Goal: Transaction & Acquisition: Purchase product/service

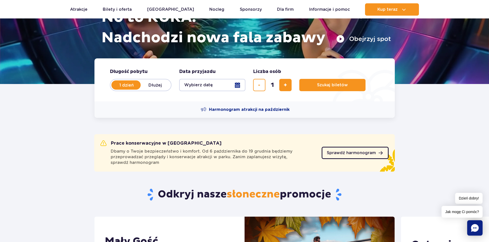
click at [351, 152] on span "Sprawdź harmonogram" at bounding box center [350, 153] width 49 height 4
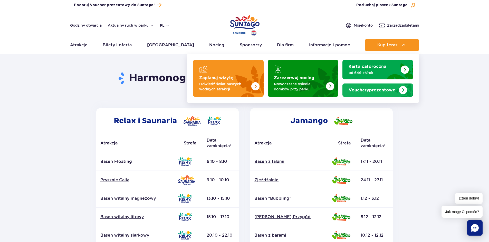
click at [378, 89] on strong "Vouchery prezentowe" at bounding box center [371, 90] width 47 height 4
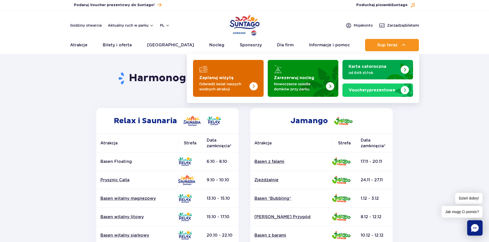
click at [216, 67] on div "Zaplanuj wizytę" at bounding box center [228, 69] width 58 height 8
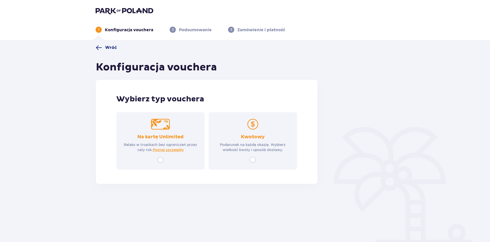
click at [108, 50] on span "Wróć" at bounding box center [111, 48] width 12 height 6
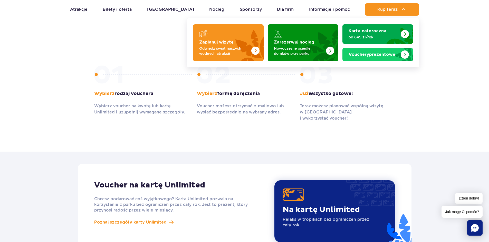
scroll to position [266, 0]
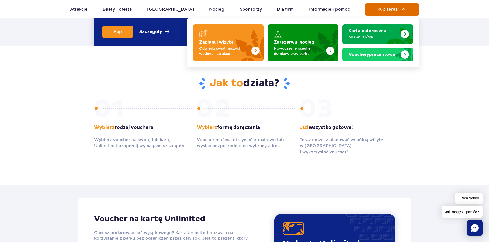
click at [391, 12] on span "Kup teraz" at bounding box center [387, 9] width 20 height 5
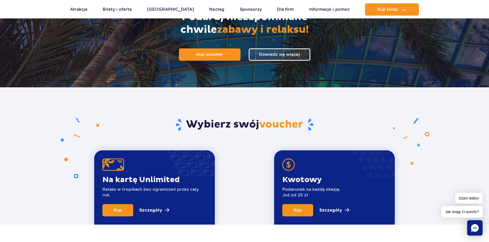
scroll to position [86, 0]
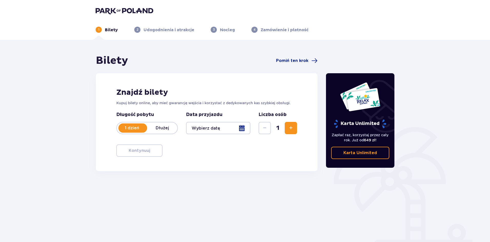
click at [220, 129] on div at bounding box center [218, 128] width 64 height 12
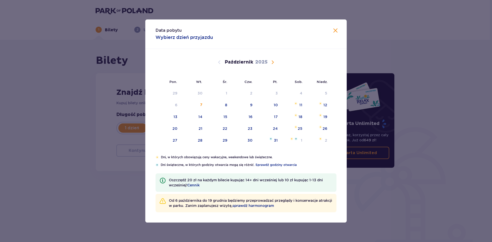
click at [271, 62] on span "Następny miesiąc" at bounding box center [273, 62] width 6 height 6
click at [321, 104] on img "niedziela, 9 listopada 2025" at bounding box center [320, 103] width 3 height 3
type input "[DATE]"
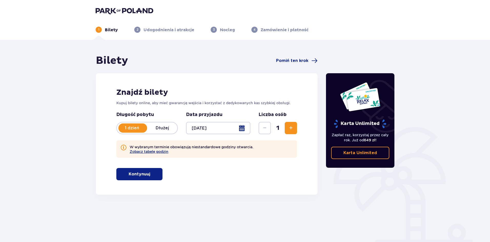
click at [290, 127] on span "Zwiększ" at bounding box center [291, 128] width 6 height 6
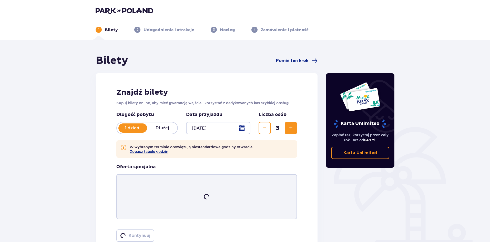
click at [290, 127] on span "Zwiększ" at bounding box center [291, 128] width 6 height 6
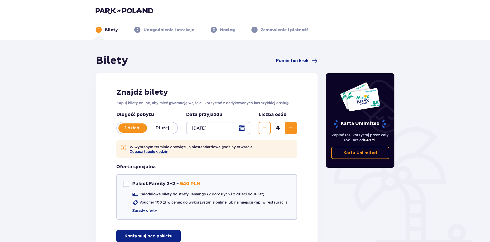
click at [289, 127] on span "Zwiększ" at bounding box center [291, 128] width 6 height 6
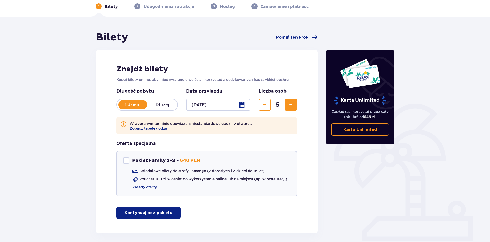
scroll to position [45, 0]
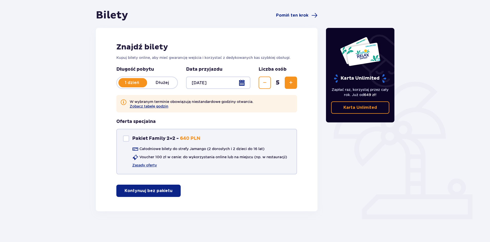
click at [127, 140] on div "Pakiet Family 2+2" at bounding box center [126, 139] width 6 height 6
checkbox input "true"
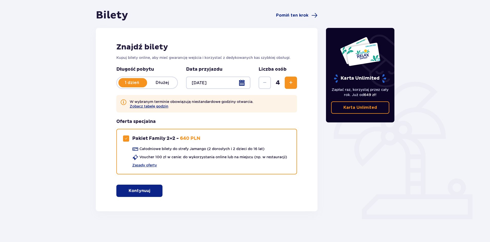
click at [143, 188] on p "Kontynuuj" at bounding box center [140, 191] width 22 height 6
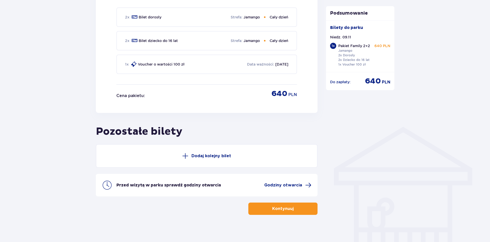
scroll to position [293, 0]
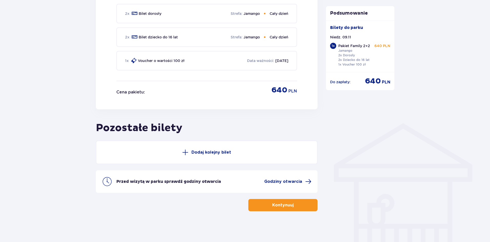
click at [209, 153] on p "Dodaj kolejny bilet" at bounding box center [212, 153] width 40 height 6
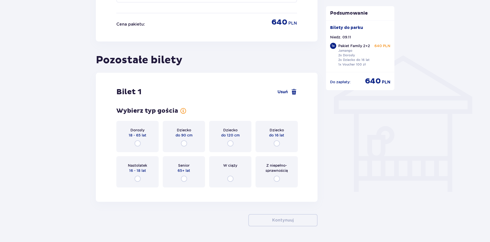
scroll to position [376, 0]
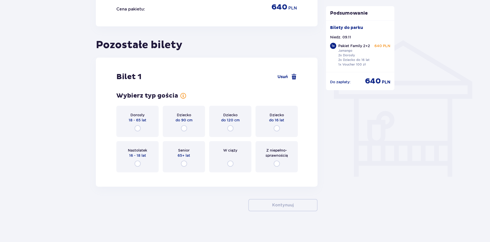
click at [139, 126] on input "radio" at bounding box center [138, 128] width 6 height 6
radio input "true"
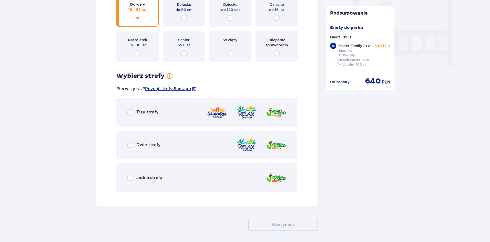
scroll to position [506, 0]
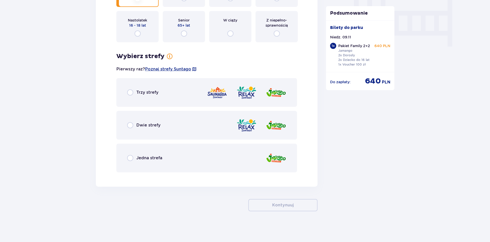
click at [131, 95] on input "radio" at bounding box center [130, 93] width 6 height 6
radio input "true"
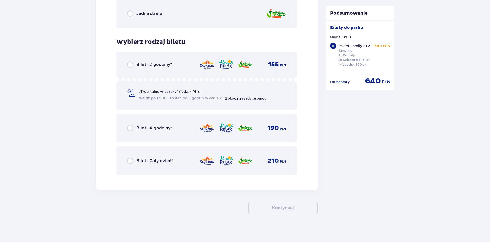
scroll to position [654, 0]
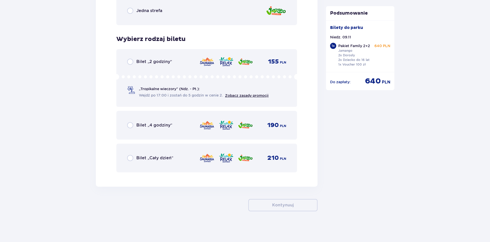
click at [135, 158] on div "Bilet „Cały dzień”" at bounding box center [150, 158] width 46 height 6
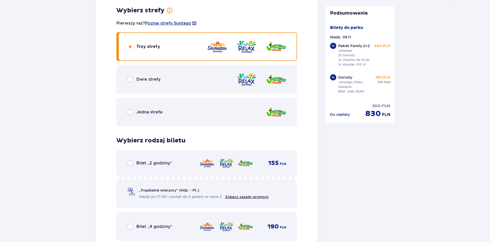
scroll to position [399, 0]
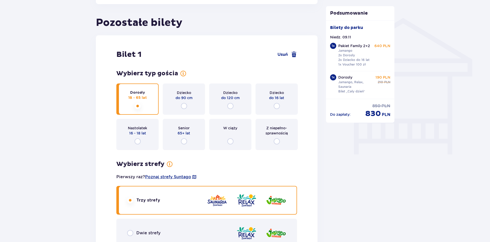
click at [284, 54] on span "Usuń" at bounding box center [283, 55] width 10 height 6
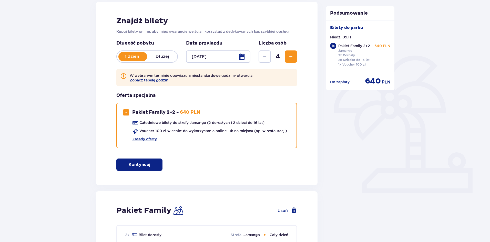
scroll to position [67, 0]
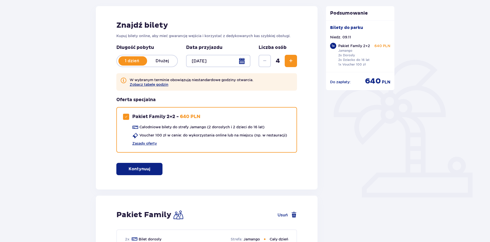
click at [289, 61] on span "Zwiększ" at bounding box center [291, 61] width 6 height 6
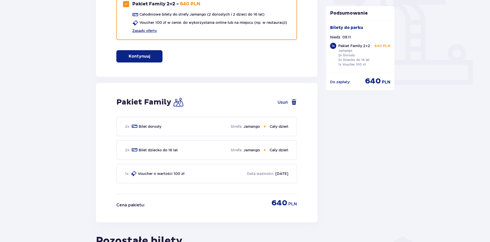
scroll to position [171, 0]
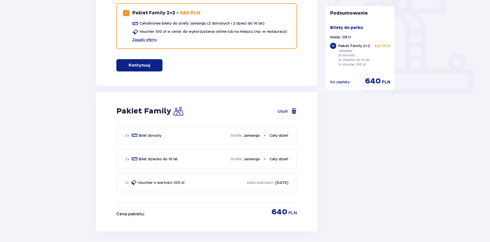
click at [282, 111] on button "Usuń" at bounding box center [287, 111] width 19 height 6
checkbox input "false"
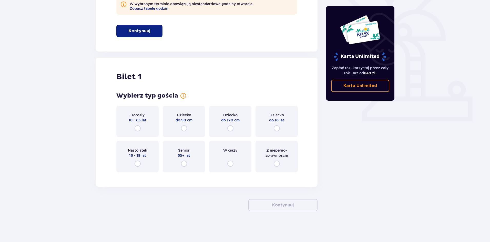
scroll to position [15, 0]
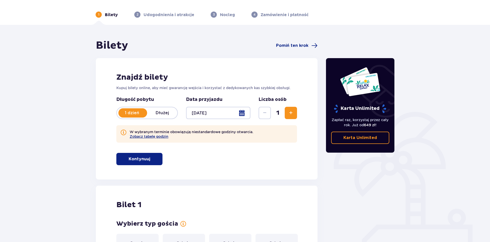
click at [291, 113] on span "Zwiększ" at bounding box center [291, 113] width 6 height 6
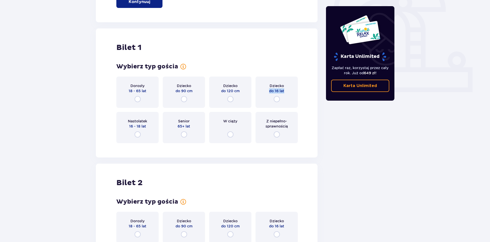
click at [291, 113] on div "Dorosły 18 - 65 lat Dziecko do 90 cm Dziecko do 120 cm Dziecko do 16 lat Nastol…" at bounding box center [206, 110] width 181 height 67
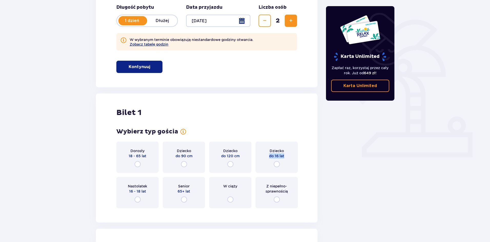
scroll to position [92, 0]
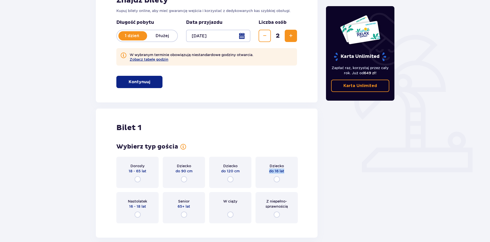
click at [289, 38] on span "Zwiększ" at bounding box center [291, 36] width 6 height 6
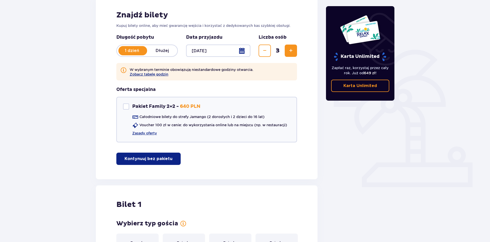
click at [289, 50] on span "Zwiększ" at bounding box center [291, 51] width 6 height 6
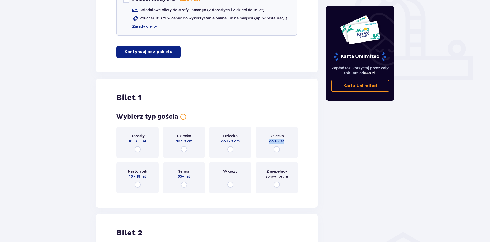
scroll to position [117, 0]
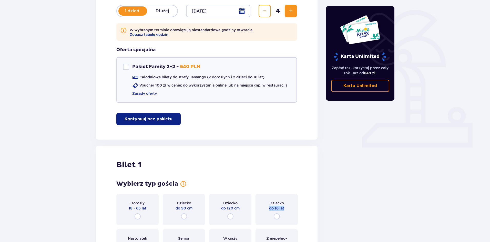
click at [292, 11] on span "Zwiększ" at bounding box center [291, 11] width 6 height 6
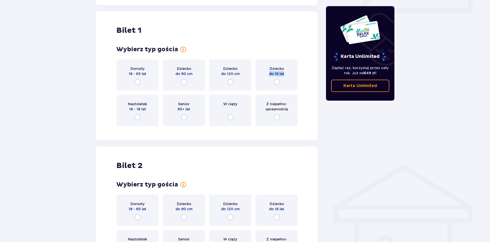
scroll to position [257, 0]
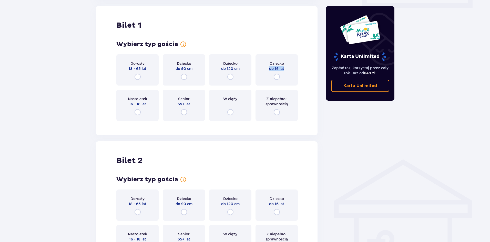
click at [137, 75] on input "radio" at bounding box center [138, 77] width 6 height 6
radio input "true"
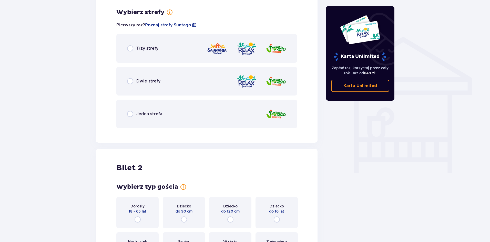
scroll to position [382, 0]
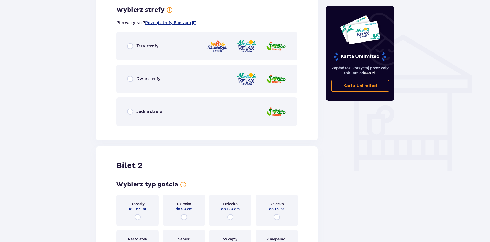
click at [130, 47] on input "radio" at bounding box center [130, 46] width 6 height 6
radio input "true"
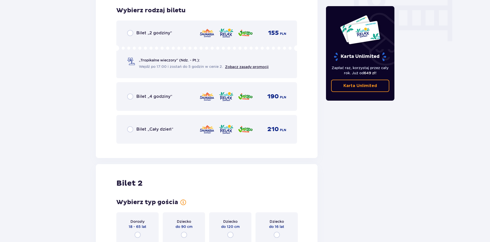
scroll to position [512, 0]
click at [132, 129] on input "radio" at bounding box center [130, 129] width 6 height 6
radio input "true"
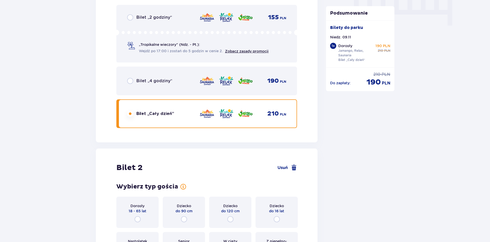
scroll to position [670, 0]
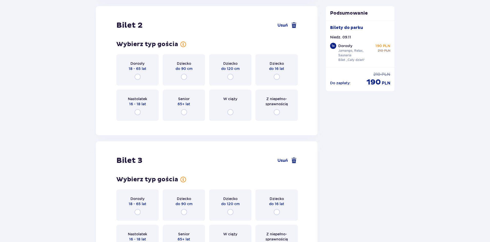
click at [137, 77] on input "radio" at bounding box center [138, 77] width 6 height 6
radio input "true"
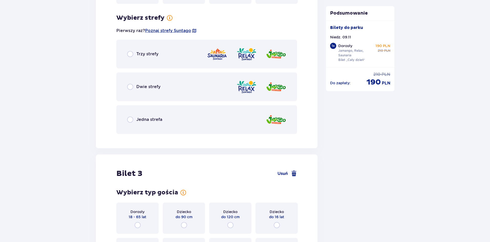
scroll to position [795, 0]
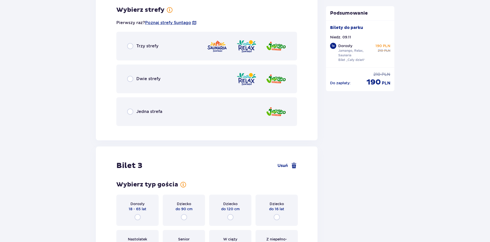
click at [130, 46] on input "radio" at bounding box center [130, 46] width 6 height 6
radio input "true"
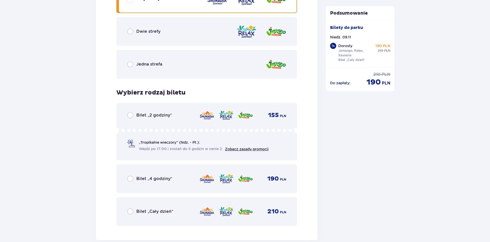
scroll to position [888, 0]
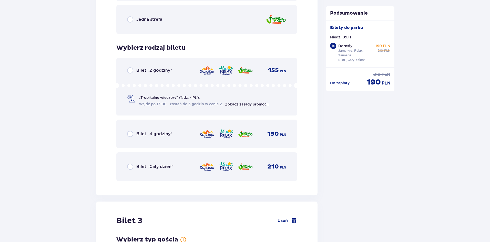
click at [132, 167] on input "radio" at bounding box center [130, 167] width 6 height 6
radio input "true"
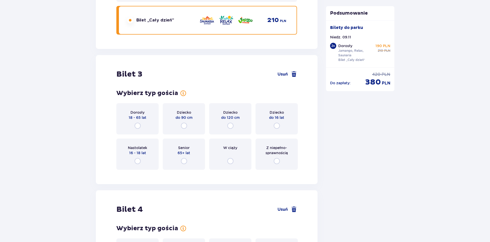
scroll to position [1083, 0]
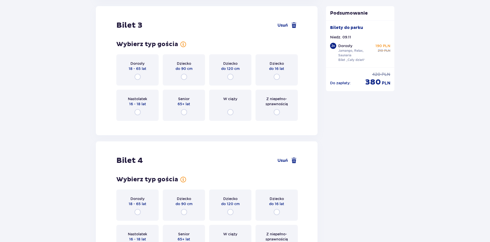
click at [137, 78] on input "radio" at bounding box center [138, 77] width 6 height 6
radio input "true"
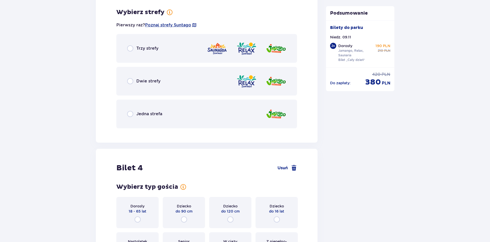
scroll to position [1208, 0]
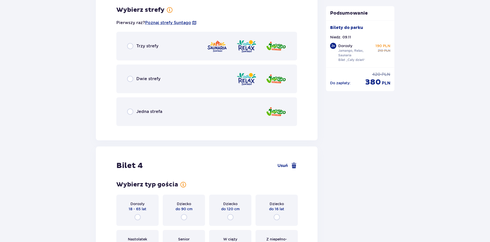
click at [130, 46] on input "radio" at bounding box center [130, 46] width 6 height 6
radio input "true"
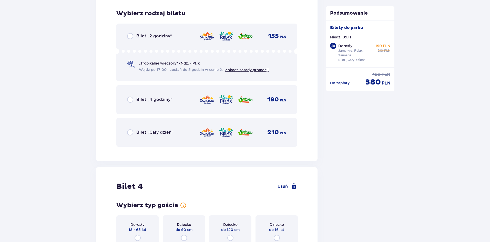
scroll to position [1339, 0]
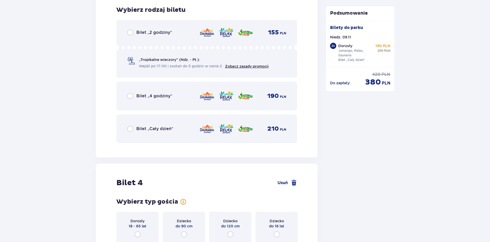
click at [131, 130] on input "radio" at bounding box center [130, 129] width 6 height 6
radio input "true"
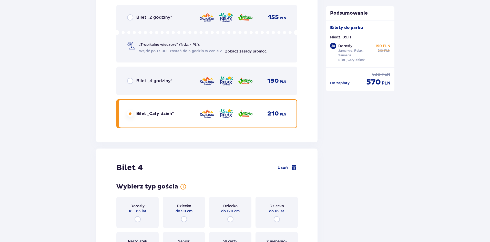
scroll to position [1496, 0]
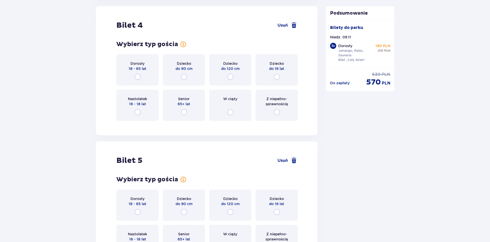
click at [277, 75] on input "radio" at bounding box center [277, 77] width 6 height 6
radio input "true"
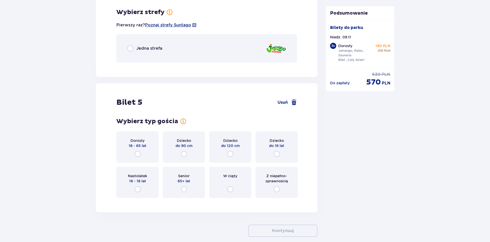
scroll to position [1622, 0]
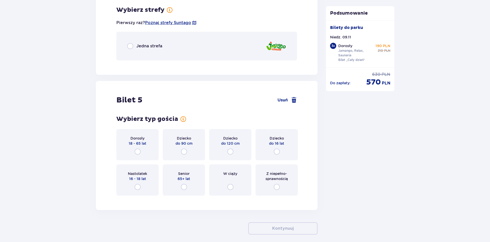
click at [130, 47] on input "radio" at bounding box center [130, 46] width 6 height 6
radio input "true"
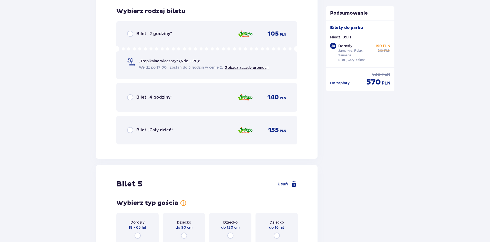
scroll to position [1686, 0]
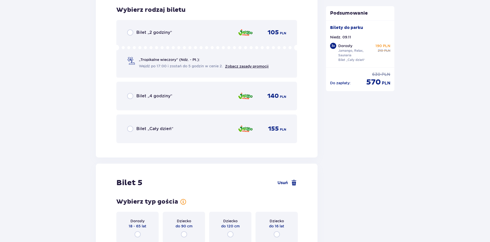
click at [133, 130] on input "radio" at bounding box center [130, 129] width 6 height 6
radio input "true"
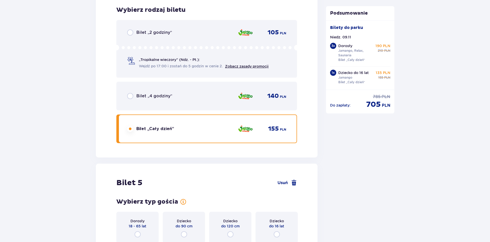
scroll to position [1792, 0]
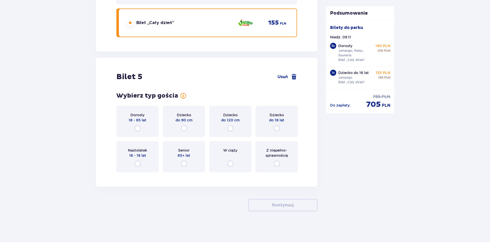
click at [277, 129] on input "radio" at bounding box center [277, 128] width 6 height 6
radio input "true"
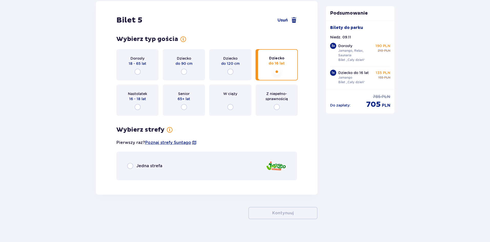
scroll to position [1857, 0]
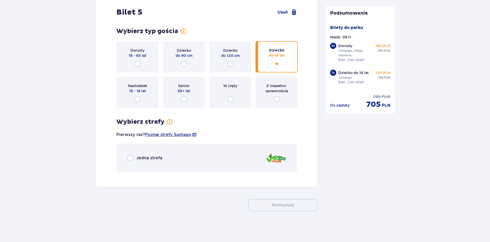
click at [130, 161] on input "radio" at bounding box center [130, 158] width 6 height 6
radio input "true"
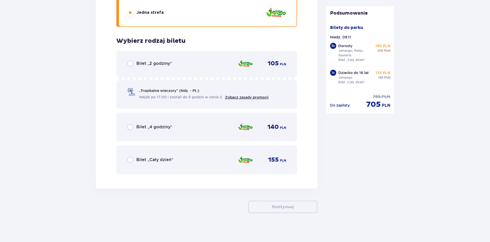
scroll to position [2004, 0]
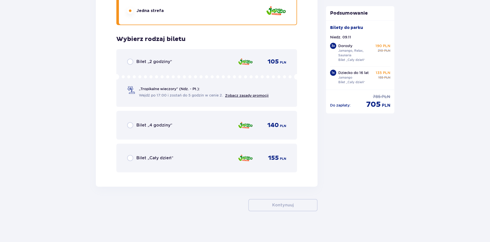
click at [146, 157] on span "Bilet „Cały dzień”" at bounding box center [154, 158] width 37 height 6
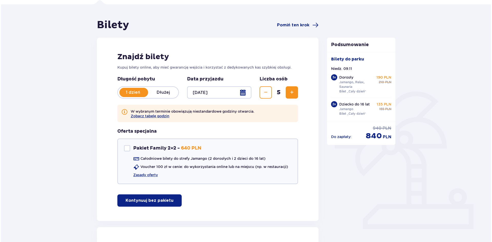
scroll to position [0, 0]
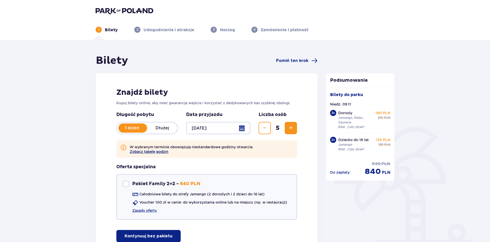
click at [150, 152] on button "Zobacz tabelę godzin" at bounding box center [149, 152] width 39 height 4
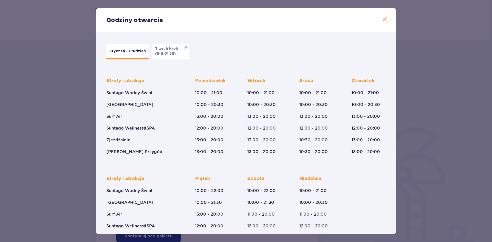
click at [126, 54] on p "Styczeń - Grudzień" at bounding box center [128, 51] width 36 height 5
click at [108, 51] on button "Styczeń - Grudzień" at bounding box center [127, 51] width 43 height 15
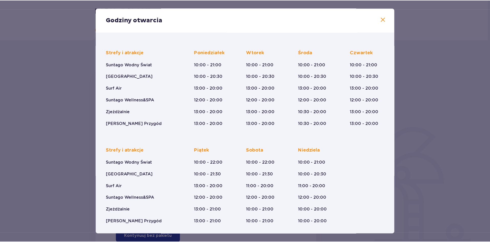
scroll to position [29, 0]
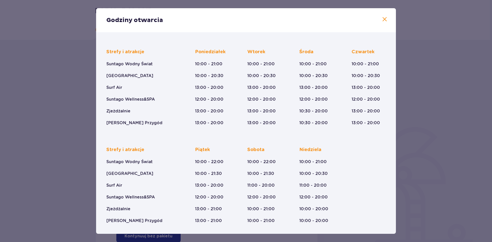
click at [385, 19] on span at bounding box center [385, 19] width 6 height 6
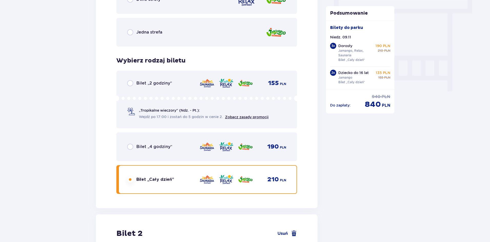
scroll to position [410, 0]
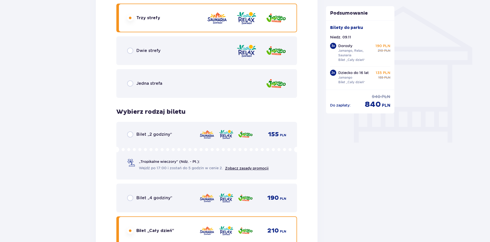
click at [128, 51] on input "radio" at bounding box center [130, 51] width 6 height 6
radio input "true"
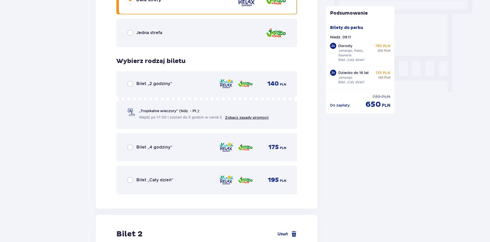
scroll to position [384, 0]
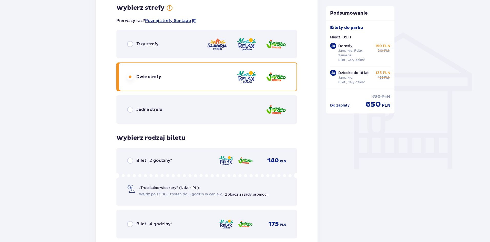
click at [130, 47] on input "radio" at bounding box center [130, 44] width 6 height 6
radio input "true"
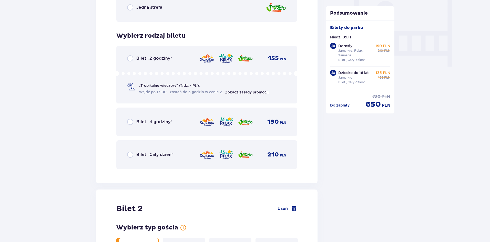
scroll to position [487, 0]
click at [131, 156] on input "radio" at bounding box center [130, 155] width 6 height 6
radio input "true"
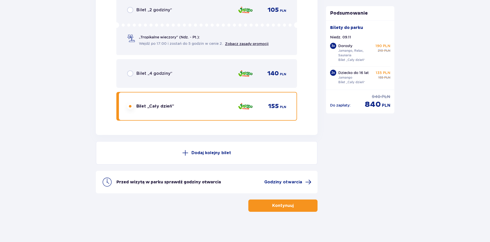
scroll to position [2057, 0]
click at [285, 183] on span "Godziny otwarcia" at bounding box center [283, 182] width 38 height 6
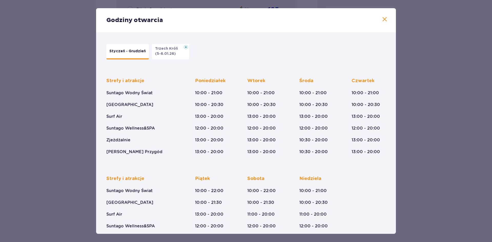
click at [382, 19] on span at bounding box center [385, 19] width 6 height 6
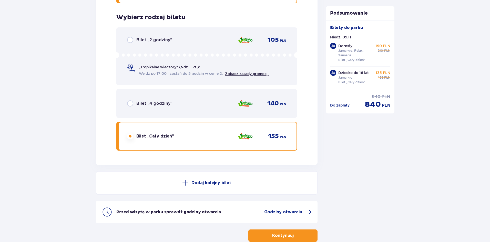
scroll to position [2057, 0]
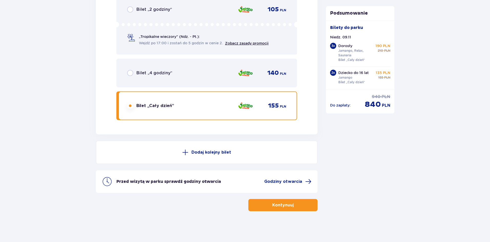
click at [279, 205] on p "Kontynuuj" at bounding box center [283, 206] width 22 height 6
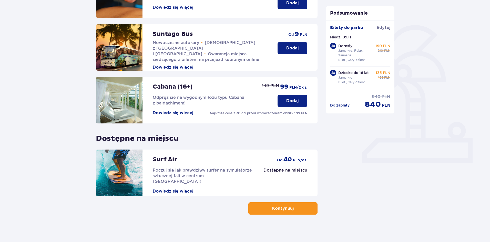
scroll to position [103, 0]
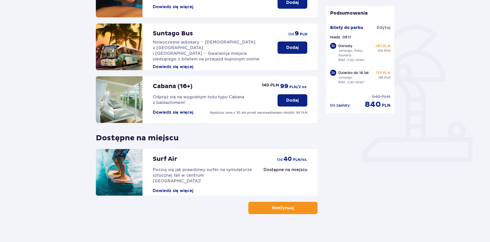
click at [177, 114] on button "Dowiedz się więcej" at bounding box center [173, 113] width 41 height 6
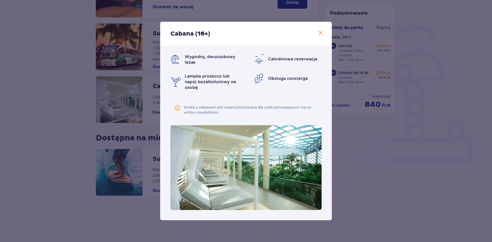
click at [321, 33] on span at bounding box center [321, 33] width 6 height 6
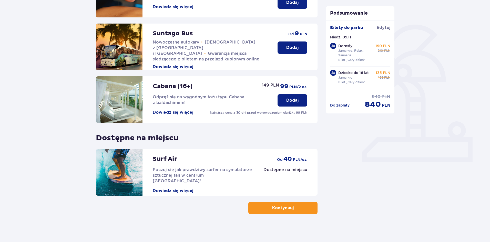
click at [178, 188] on button "Dowiedz się więcej" at bounding box center [173, 191] width 41 height 6
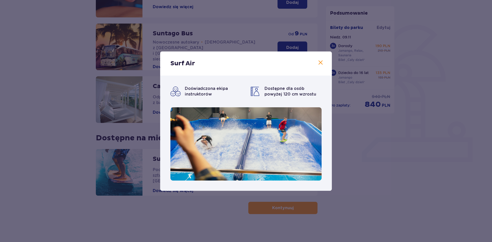
click at [321, 63] on span at bounding box center [321, 63] width 6 height 6
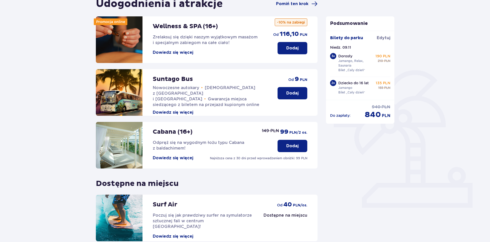
scroll to position [105, 0]
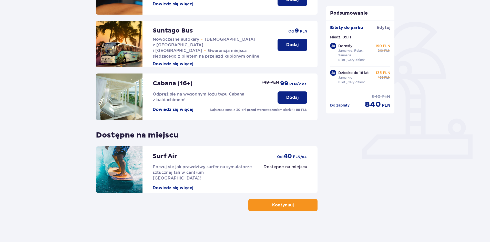
click at [285, 204] on p "Kontynuuj" at bounding box center [283, 206] width 22 height 6
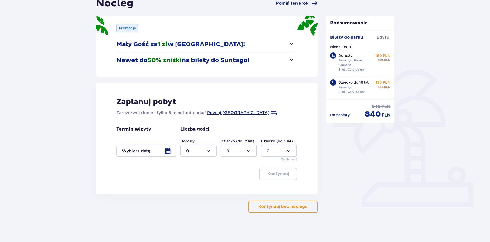
scroll to position [59, 0]
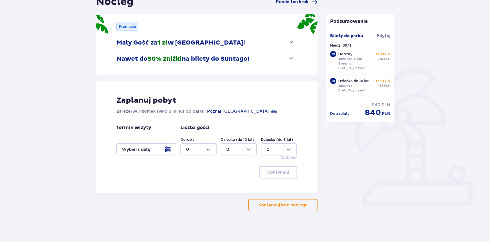
click at [287, 205] on p "Kontynuuj bez noclegu" at bounding box center [283, 206] width 49 height 6
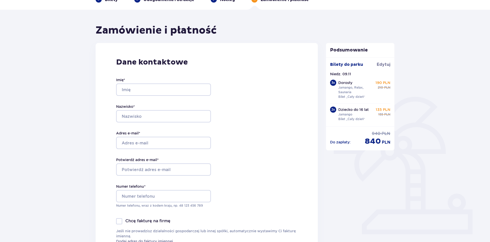
scroll to position [51, 0]
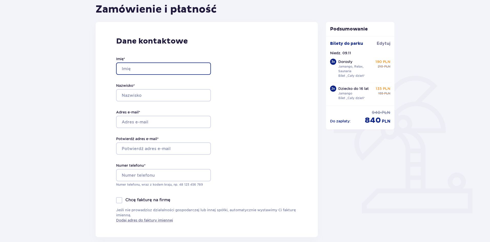
click at [133, 71] on input "Imię *" at bounding box center [163, 69] width 95 height 12
type input "Radosław"
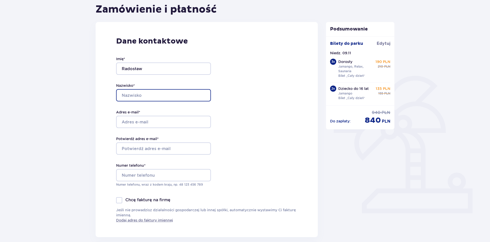
type input "Wakuła"
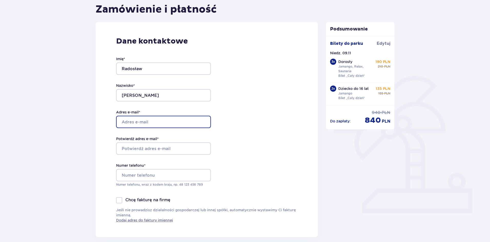
type input "wakularadoslaw@gmail.com"
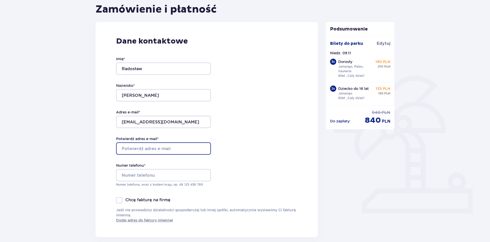
type input "wakularadoslaw@gmail.com"
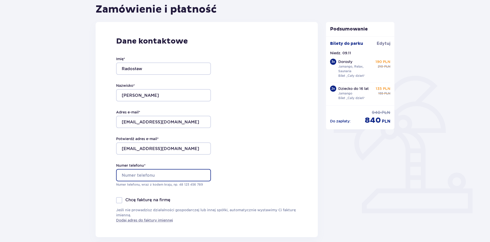
type input "692406222"
click at [256, 111] on div "Dane kontaktowe Imię * Radosław Nazwisko * Wakuła Adres e-mail * wakularadoslaw…" at bounding box center [207, 129] width 222 height 215
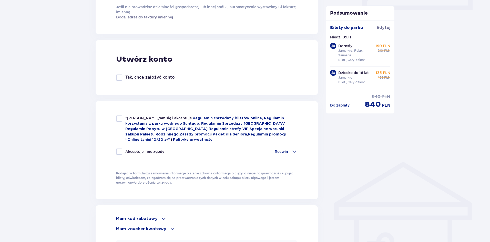
scroll to position [256, 0]
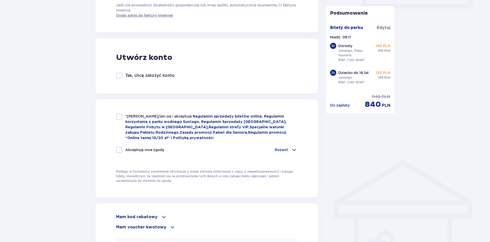
click at [118, 118] on div at bounding box center [119, 117] width 6 height 6
checkbox input "true"
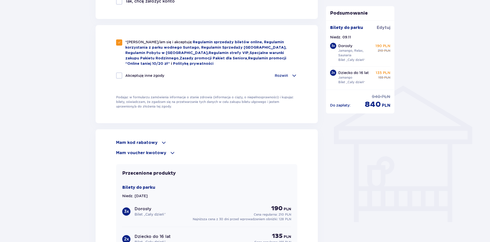
scroll to position [333, 0]
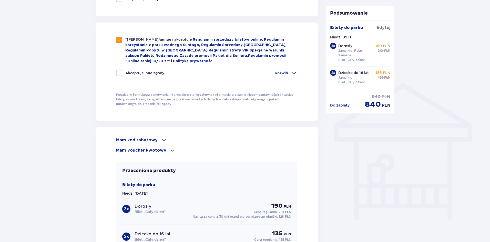
click at [283, 71] on p "Rozwiń" at bounding box center [281, 73] width 13 height 5
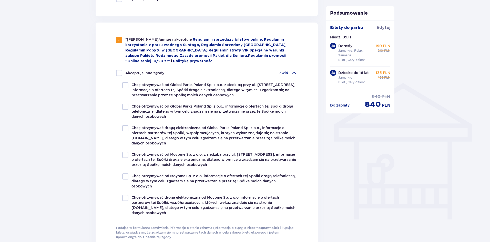
click at [283, 71] on p "Zwiń" at bounding box center [283, 73] width 9 height 5
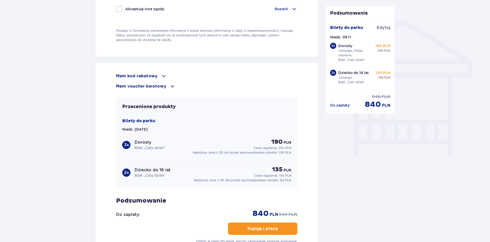
scroll to position [410, 0]
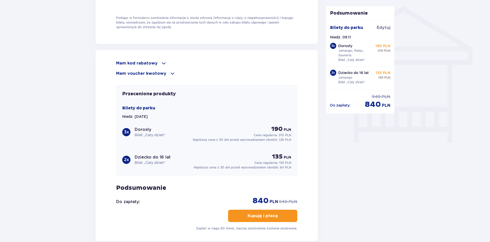
click at [150, 74] on p "Mam voucher kwotowy" at bounding box center [141, 74] width 50 height 6
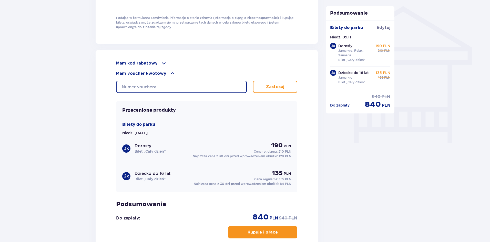
click at [155, 86] on input "text" at bounding box center [181, 87] width 131 height 12
type input "0620006058679265"
click at [271, 85] on p "Zastosuj" at bounding box center [275, 87] width 18 height 6
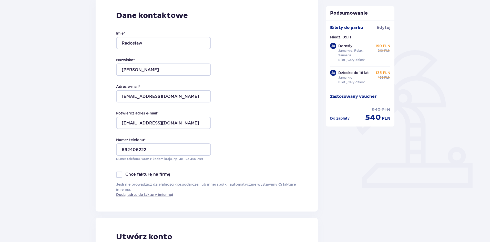
scroll to position [0, 0]
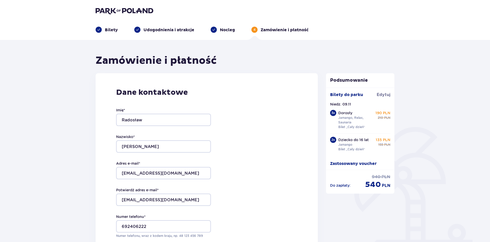
click at [108, 28] on p "Bilety" at bounding box center [111, 30] width 13 height 6
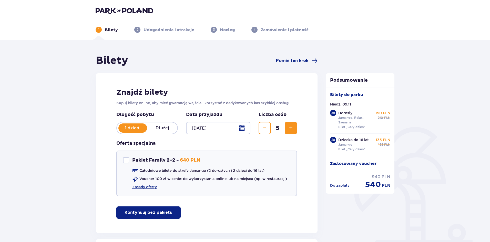
click at [265, 128] on span "Zmniejsz" at bounding box center [265, 128] width 6 height 6
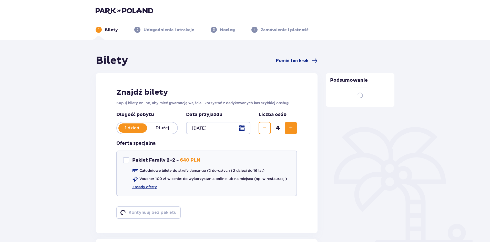
click at [265, 128] on span "Zmniejsz" at bounding box center [265, 128] width 6 height 6
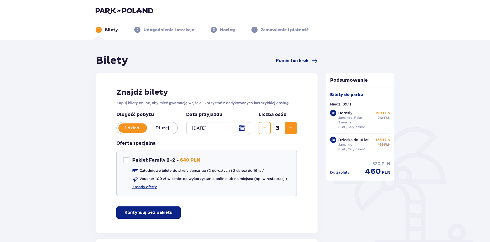
click at [265, 128] on span "Zmniejsz" at bounding box center [265, 128] width 6 height 6
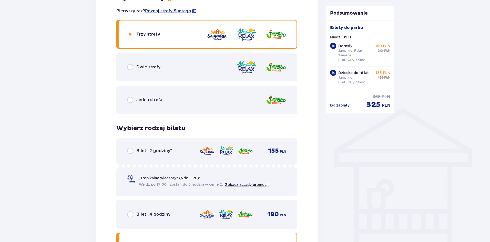
scroll to position [308, 0]
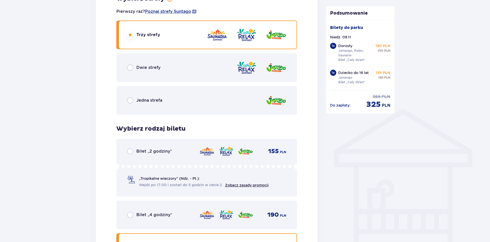
click at [131, 67] on input "radio" at bounding box center [130, 68] width 6 height 6
radio input "true"
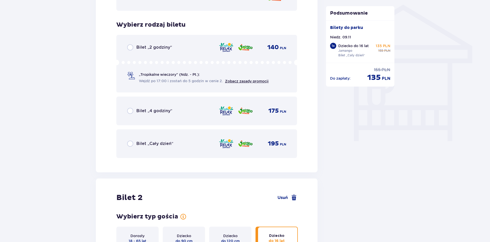
scroll to position [427, 0]
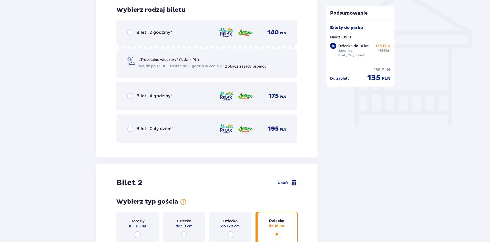
click at [131, 128] on input "radio" at bounding box center [130, 129] width 6 height 6
radio input "true"
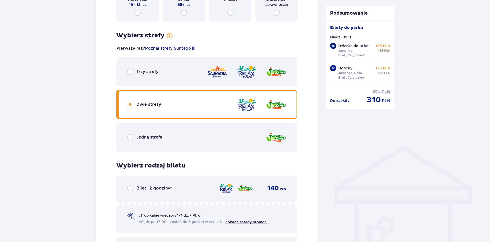
scroll to position [308, 0]
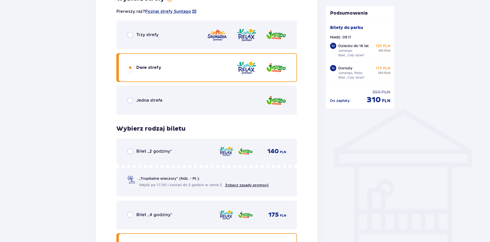
click at [132, 100] on input "radio" at bounding box center [130, 100] width 6 height 6
radio input "true"
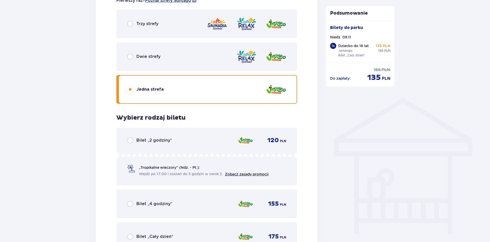
scroll to position [427, 0]
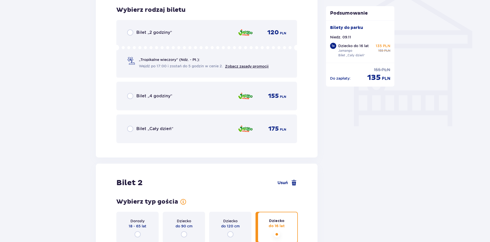
click at [132, 129] on input "radio" at bounding box center [130, 129] width 6 height 6
radio input "true"
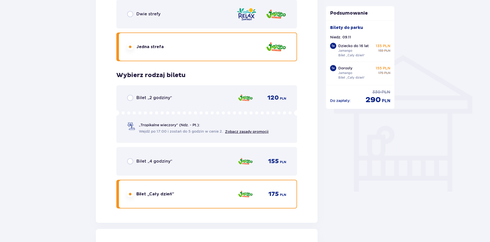
scroll to position [284, 0]
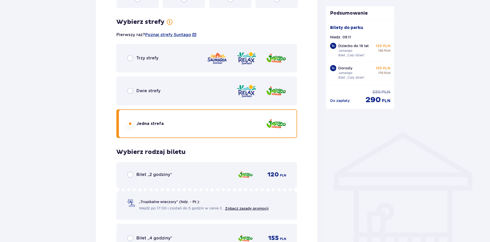
click at [131, 91] on input "radio" at bounding box center [130, 91] width 6 height 6
radio input "true"
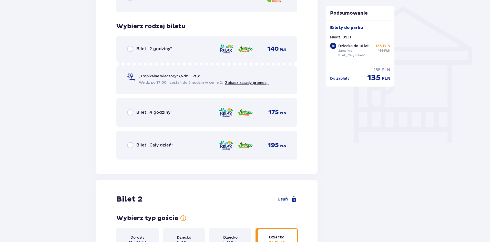
scroll to position [413, 0]
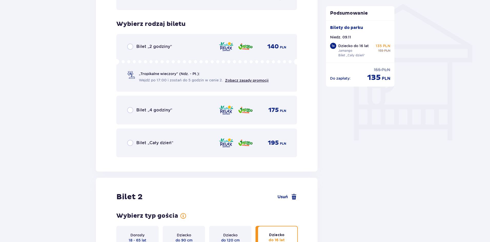
click at [132, 144] on input "radio" at bounding box center [130, 143] width 6 height 6
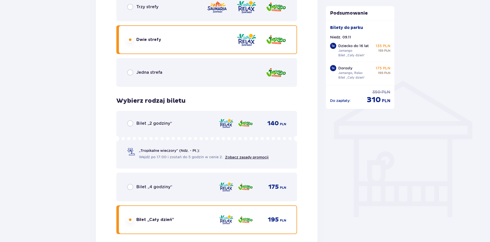
scroll to position [310, 0]
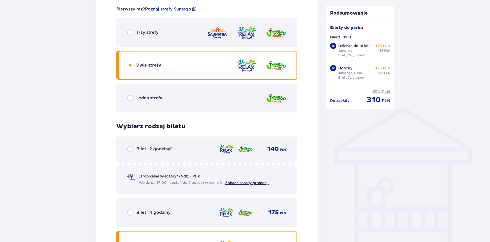
click at [129, 34] on input "radio" at bounding box center [130, 32] width 6 height 6
radio input "true"
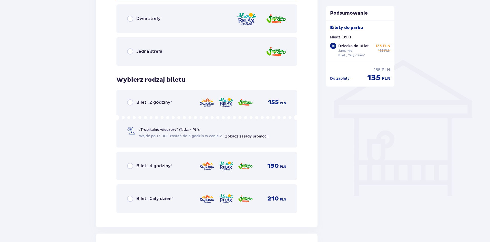
scroll to position [401, 0]
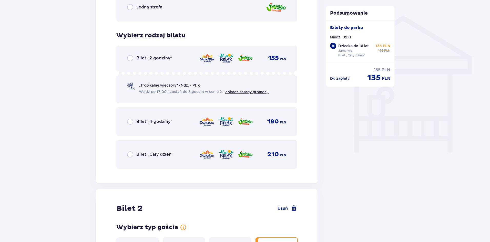
click at [130, 155] on input "radio" at bounding box center [130, 155] width 6 height 6
radio input "true"
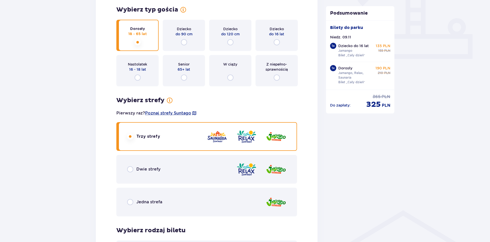
scroll to position [207, 0]
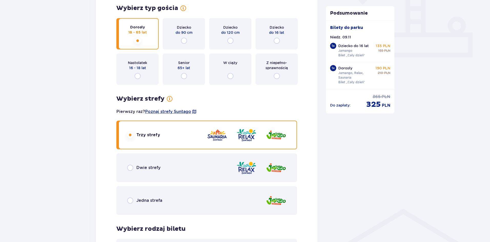
click at [131, 168] on input "radio" at bounding box center [130, 168] width 6 height 6
radio input "true"
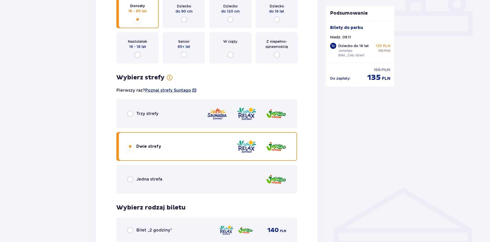
scroll to position [427, 0]
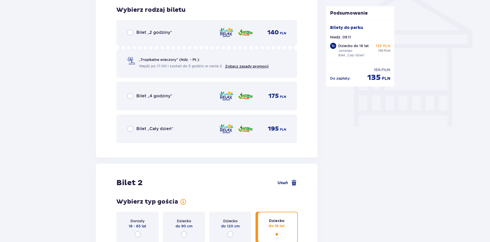
click at [132, 128] on input "radio" at bounding box center [130, 129] width 6 height 6
radio input "true"
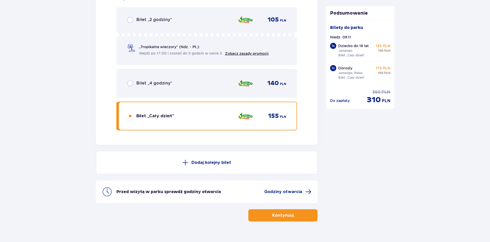
scroll to position [797, 0]
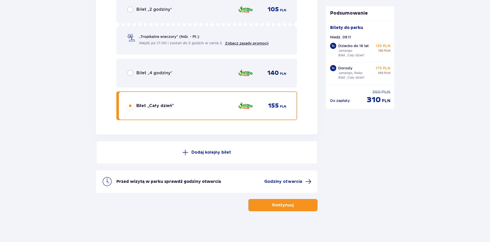
click at [287, 205] on p "Kontynuuj" at bounding box center [283, 206] width 22 height 6
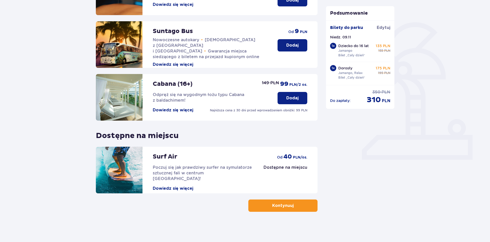
scroll to position [105, 0]
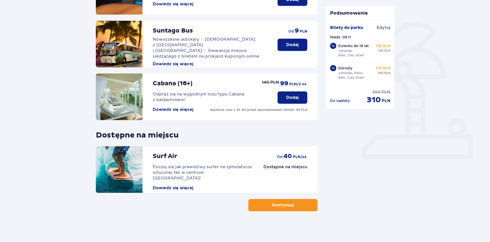
click at [284, 207] on p "Kontynuuj" at bounding box center [283, 206] width 22 height 6
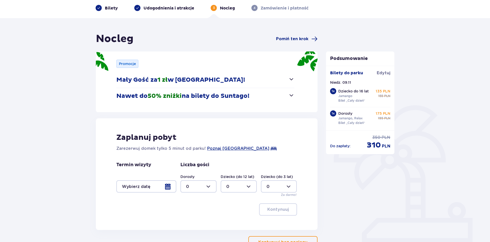
scroll to position [59, 0]
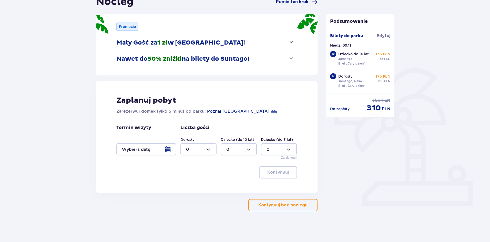
click at [294, 209] on button "Kontynuuj bez noclegu" at bounding box center [282, 205] width 69 height 12
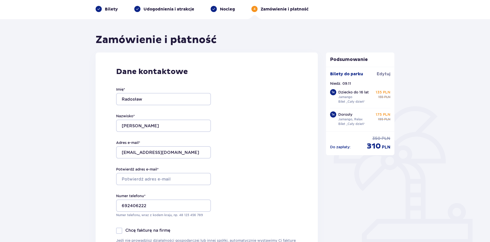
scroll to position [51, 0]
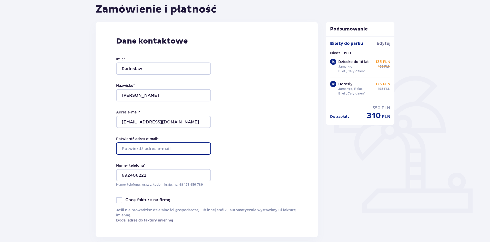
click at [134, 147] on input "Potwierdź adres e-mail *" at bounding box center [163, 149] width 95 height 12
type input "wakularadoslaw@gmail.com"
click at [241, 151] on div "Dane kontaktowe Imię * Radosław Nazwisko * Wakuła Adres e-mail * wakularadoslaw…" at bounding box center [207, 129] width 222 height 215
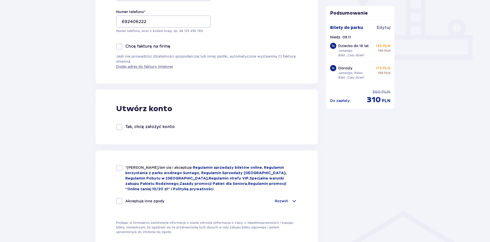
scroll to position [256, 0]
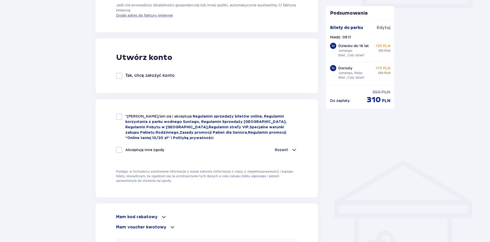
click at [118, 118] on div at bounding box center [119, 117] width 6 height 6
checkbox input "true"
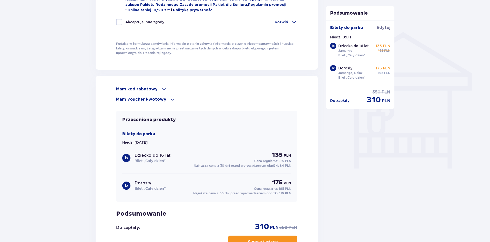
scroll to position [385, 0]
click at [146, 98] on p "Mam voucher kwotowy" at bounding box center [141, 99] width 50 height 6
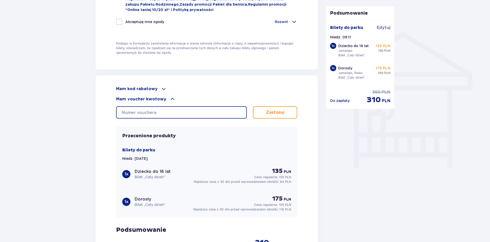
click at [155, 112] on input "text" at bounding box center [181, 112] width 131 height 12
type input "0620006058679265"
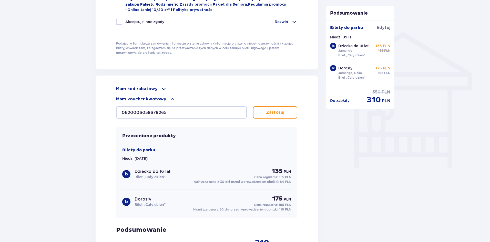
click at [261, 111] on button "Zastosuj" at bounding box center [275, 112] width 44 height 12
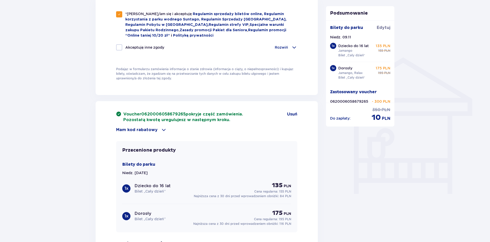
scroll to position [462, 0]
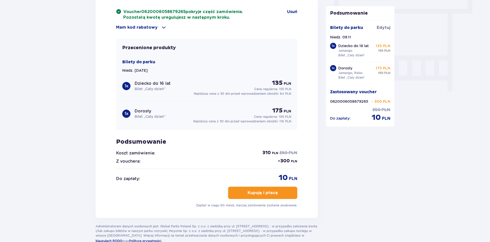
click at [267, 193] on p "Kupuję i płacę" at bounding box center [263, 193] width 30 height 6
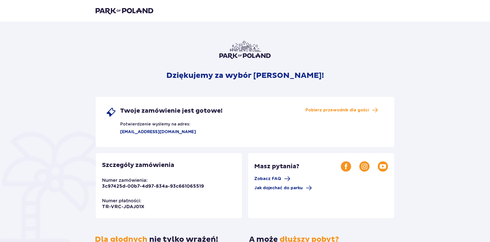
click at [122, 11] on img at bounding box center [125, 10] width 58 height 7
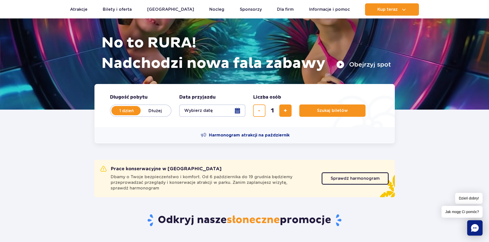
click at [200, 112] on button "Wybierz datę" at bounding box center [212, 111] width 66 height 12
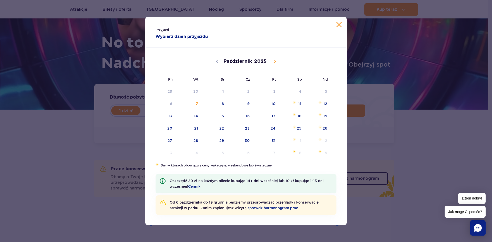
click at [274, 61] on icon at bounding box center [275, 62] width 4 height 4
select select "10"
click at [325, 103] on span "9" at bounding box center [319, 104] width 26 height 12
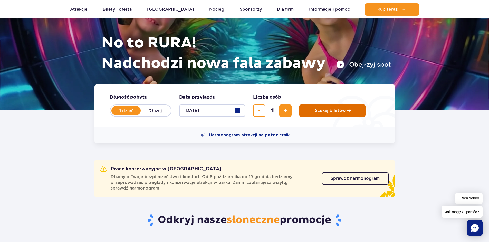
click at [323, 111] on span "Szukaj biletów" at bounding box center [330, 110] width 31 height 5
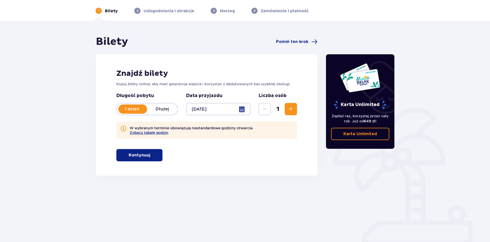
click at [144, 155] on p "Kontynuuj" at bounding box center [140, 156] width 22 height 6
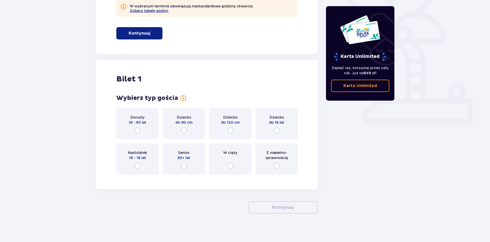
scroll to position [143, 0]
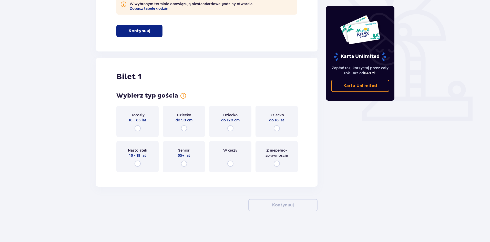
click at [276, 129] on input "radio" at bounding box center [277, 128] width 6 height 6
radio input "true"
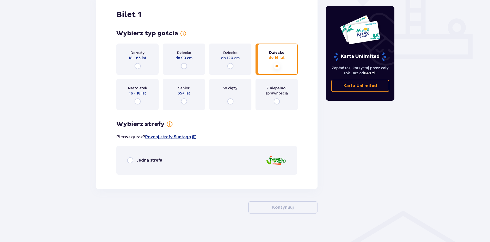
scroll to position [208, 0]
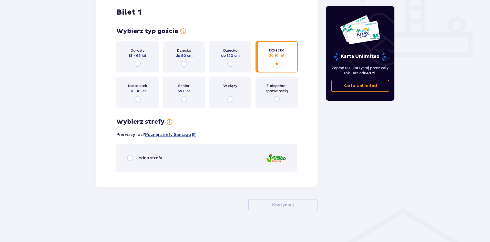
click at [133, 155] on div "Jedna strefa" at bounding box center [144, 158] width 35 height 6
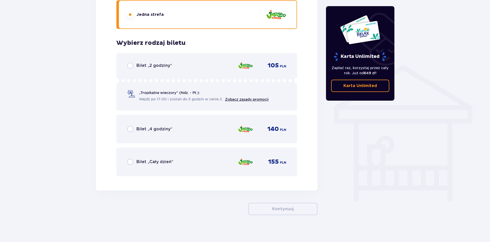
scroll to position [355, 0]
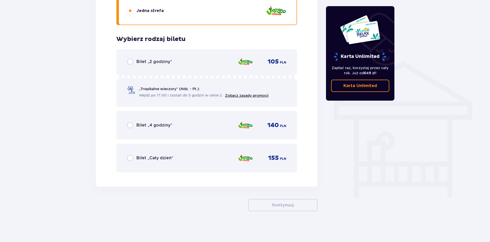
click at [140, 157] on span "Bilet „Cały dzień”" at bounding box center [154, 158] width 37 height 6
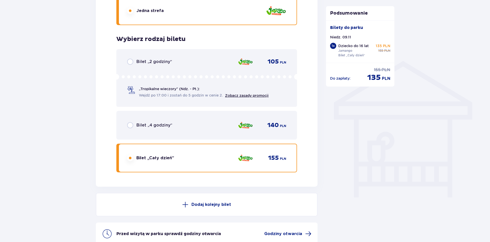
click at [286, 204] on button "Dodaj kolejny bilet" at bounding box center [207, 205] width 222 height 24
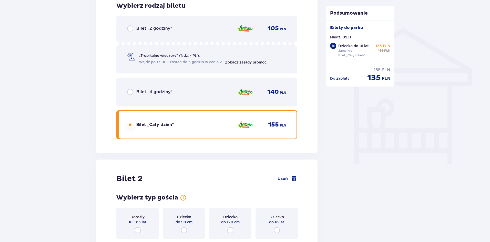
scroll to position [388, 0]
click at [284, 181] on span "Usuń" at bounding box center [283, 180] width 10 height 6
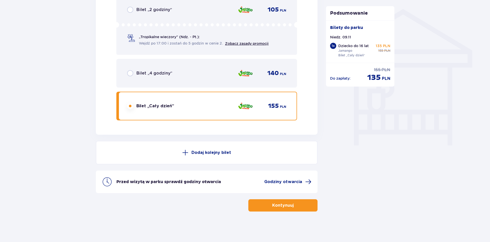
scroll to position [408, 0]
click at [279, 205] on p "Kontynuuj" at bounding box center [283, 206] width 22 height 6
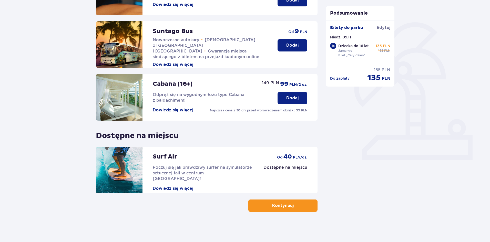
scroll to position [105, 0]
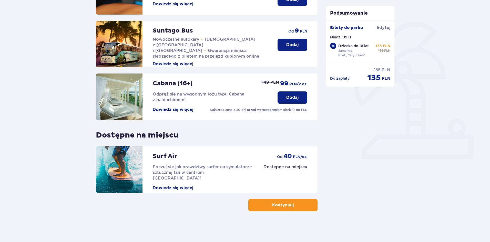
click at [272, 207] on p "Kontynuuj" at bounding box center [283, 206] width 22 height 6
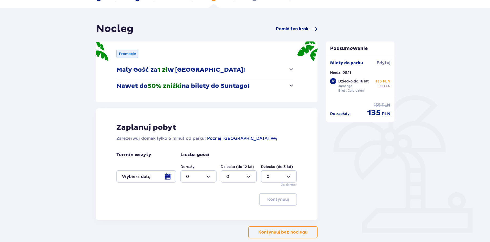
scroll to position [59, 0]
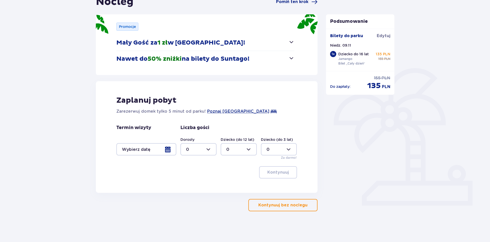
click at [283, 203] on p "Kontynuuj bez noclegu" at bounding box center [283, 206] width 49 height 6
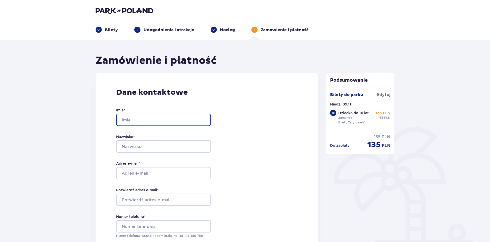
click at [142, 119] on input "Imię *" at bounding box center [163, 120] width 95 height 12
type input "Radosław"
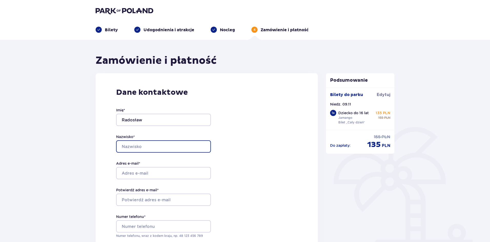
type input "Wakuła"
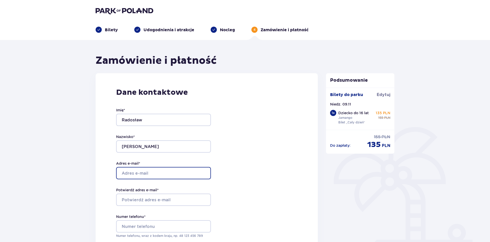
type input "wakularadoslaw@gmail.com"
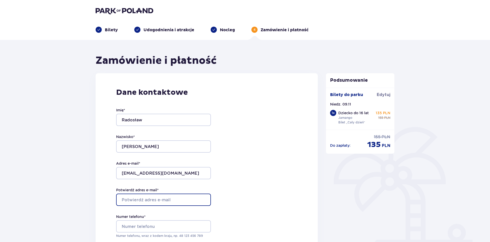
type input "wakularadoslaw@gmail.com"
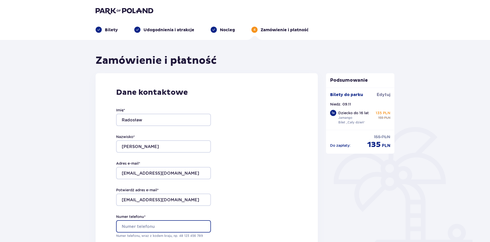
type input "692406222"
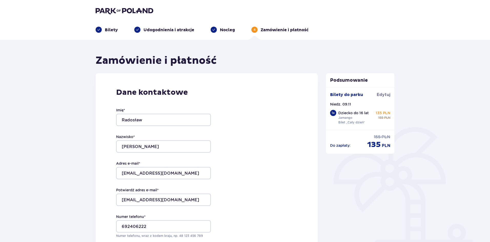
click at [272, 155] on div "Dane kontaktowe Imię * Radosław Nazwisko * Wakuła Adres e-mail * wakularadoslaw…" at bounding box center [207, 180] width 222 height 215
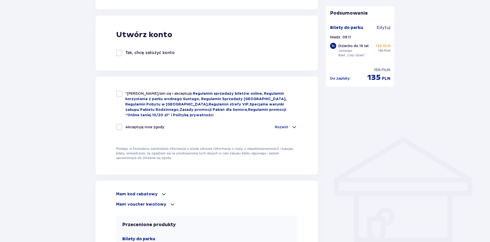
scroll to position [282, 0]
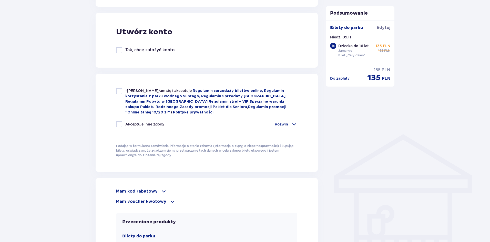
click at [120, 93] on div at bounding box center [119, 91] width 6 height 6
checkbox input "true"
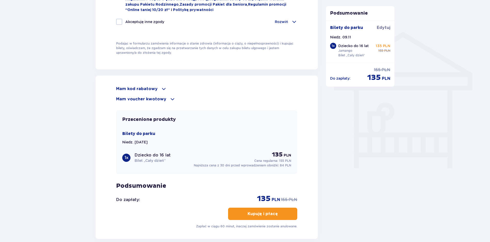
click at [138, 99] on p "Mam voucher kwotowy" at bounding box center [141, 99] width 50 height 6
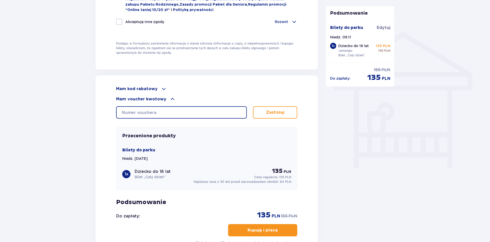
click at [145, 110] on input "text" at bounding box center [181, 112] width 131 height 12
type input "0680001054882613"
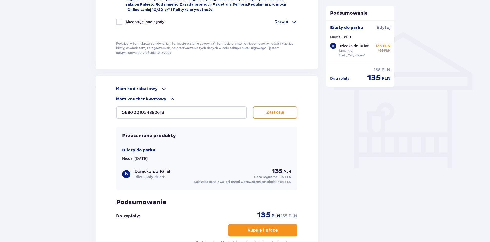
click at [272, 114] on p "Zastosuj" at bounding box center [275, 113] width 18 height 6
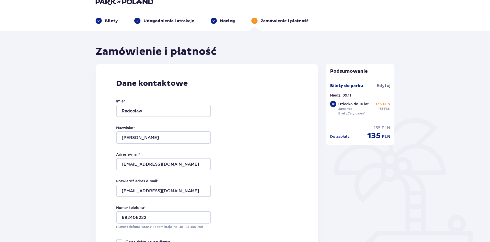
scroll to position [0, 0]
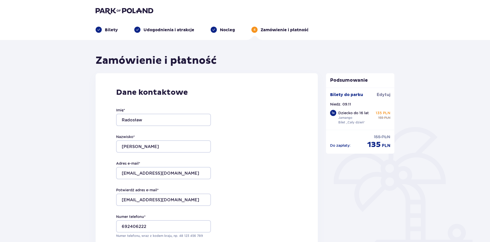
click at [106, 12] on img at bounding box center [125, 10] width 58 height 7
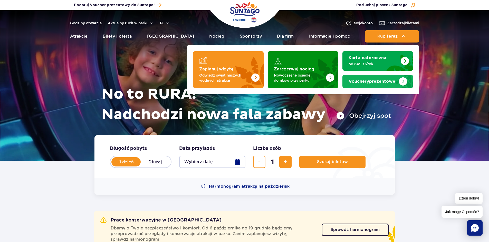
click at [380, 81] on strong "Vouchery prezentowe" at bounding box center [371, 81] width 47 height 4
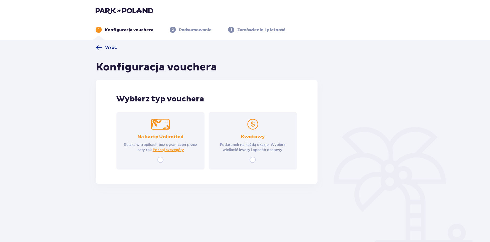
click at [253, 136] on p "Kwotowy" at bounding box center [253, 137] width 24 height 6
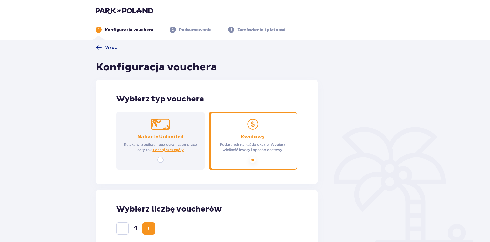
click at [118, 11] on img at bounding box center [125, 10] width 58 height 7
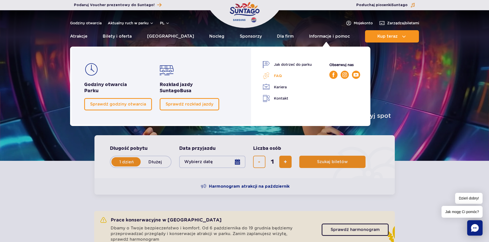
click at [277, 76] on link "FAQ" at bounding box center [286, 75] width 49 height 7
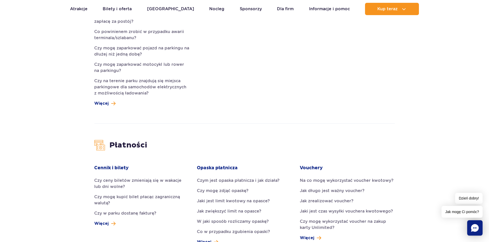
scroll to position [513, 0]
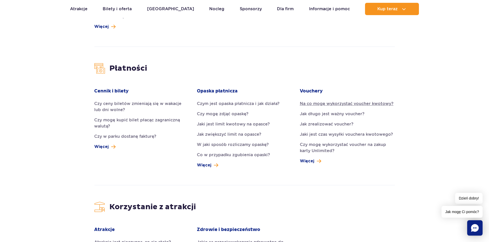
click at [352, 101] on link "Na co mogę wykorzystać voucher kwotowy?" at bounding box center [347, 104] width 95 height 6
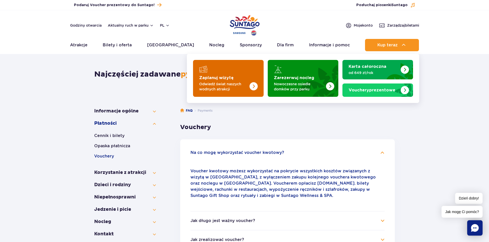
click at [231, 71] on img "Zaplanuj wizytę" at bounding box center [243, 77] width 41 height 40
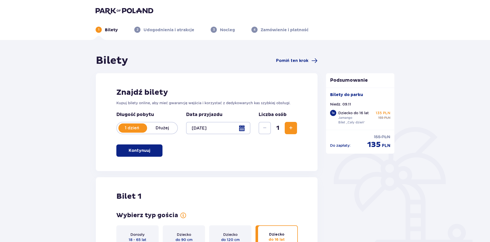
click at [230, 129] on div at bounding box center [218, 128] width 64 height 12
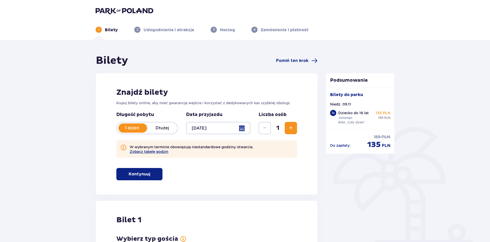
click at [292, 127] on span "Zwiększ" at bounding box center [291, 128] width 6 height 6
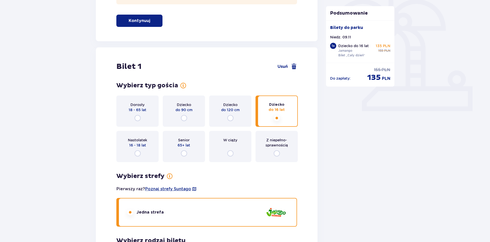
scroll to position [106, 0]
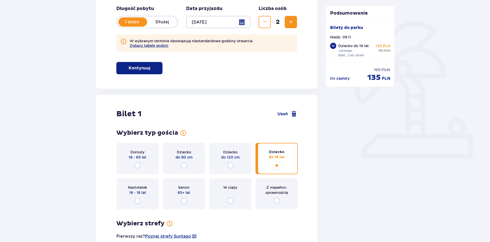
click at [290, 20] on span "Zwiększ" at bounding box center [291, 22] width 6 height 6
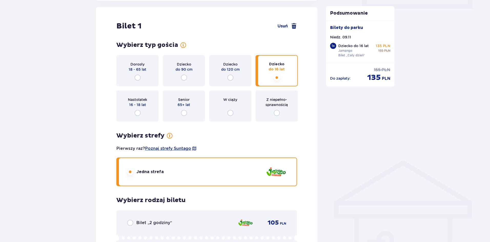
scroll to position [256, 0]
click at [138, 79] on input "radio" at bounding box center [138, 77] width 6 height 6
radio input "true"
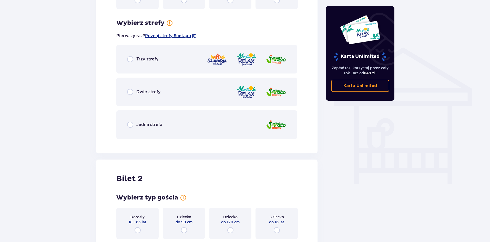
scroll to position [305, 0]
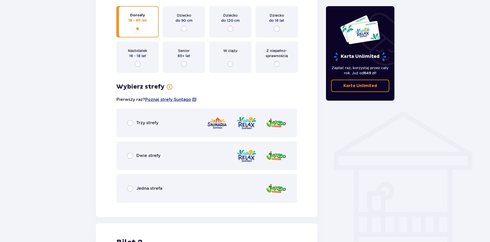
click at [133, 124] on input "radio" at bounding box center [130, 123] width 6 height 6
radio input "true"
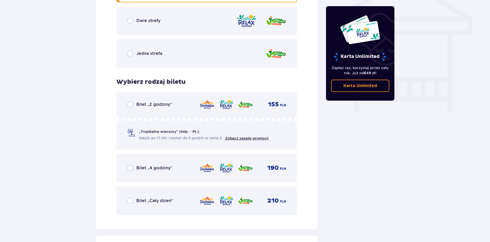
scroll to position [487, 0]
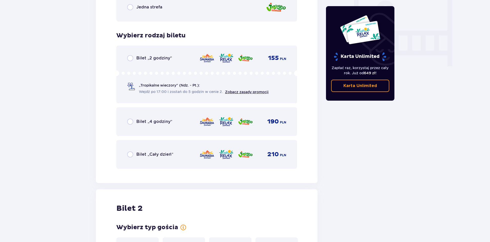
click at [130, 155] on input "radio" at bounding box center [130, 155] width 6 height 6
radio input "true"
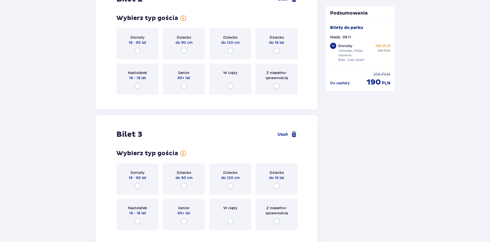
scroll to position [747, 0]
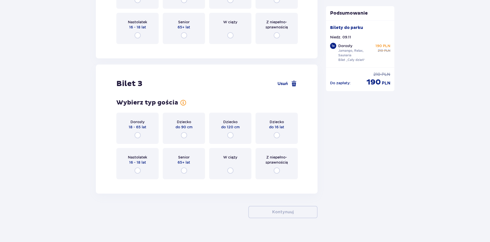
click at [138, 136] on input "radio" at bounding box center [138, 135] width 6 height 6
radio input "true"
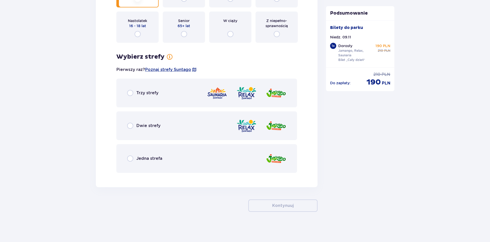
scroll to position [884, 0]
click at [131, 93] on input "radio" at bounding box center [130, 93] width 6 height 6
radio input "true"
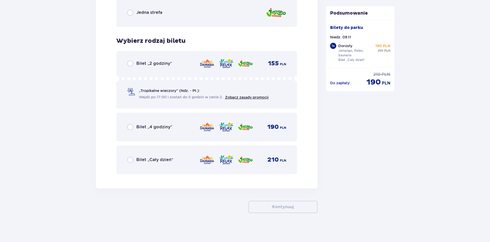
scroll to position [1032, 0]
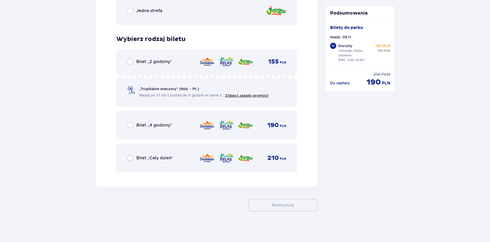
click at [161, 160] on span "Bilet „Cały dzień”" at bounding box center [154, 158] width 37 height 6
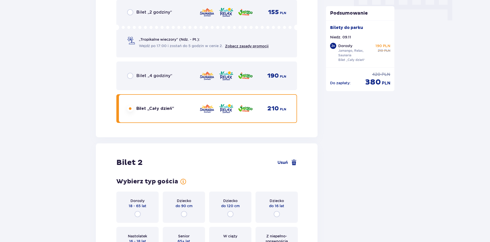
scroll to position [635, 0]
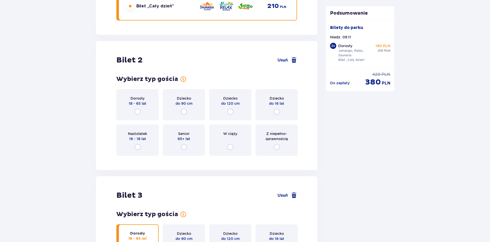
click at [277, 113] on input "radio" at bounding box center [277, 112] width 6 height 6
radio input "true"
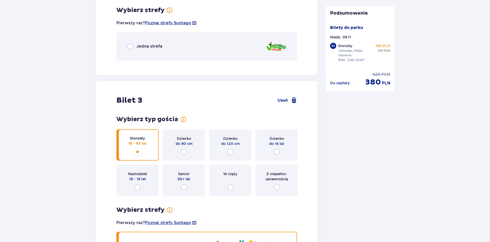
scroll to position [795, 0]
click at [136, 46] on span "Jedna strefa" at bounding box center [149, 46] width 26 height 6
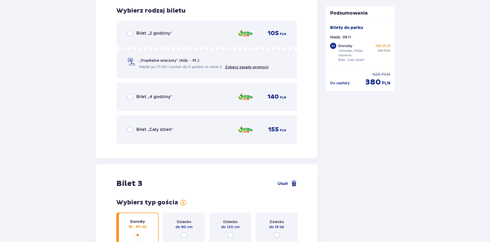
scroll to position [860, 0]
click at [152, 127] on span "Bilet „Cały dzień”" at bounding box center [154, 129] width 37 height 6
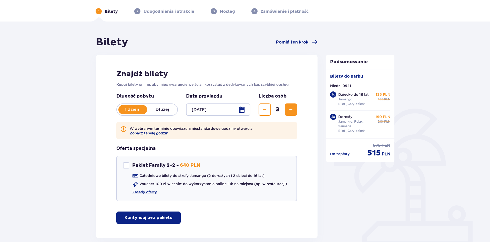
scroll to position [0, 0]
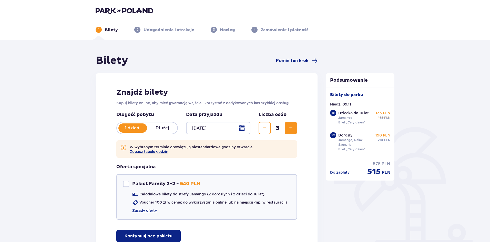
click at [115, 10] on img at bounding box center [125, 10] width 58 height 7
